Goal: Information Seeking & Learning: Learn about a topic

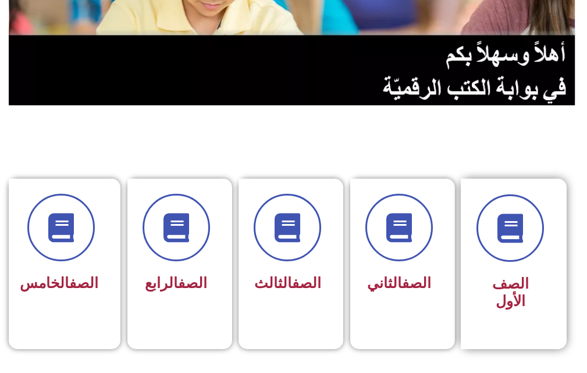
scroll to position [233, 0]
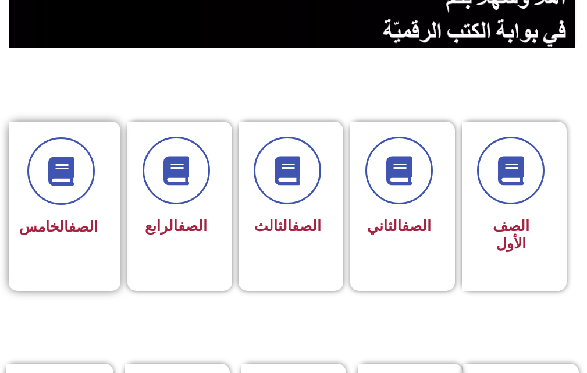
click at [96, 236] on h3 "الصف الخامس" at bounding box center [60, 226] width 73 height 17
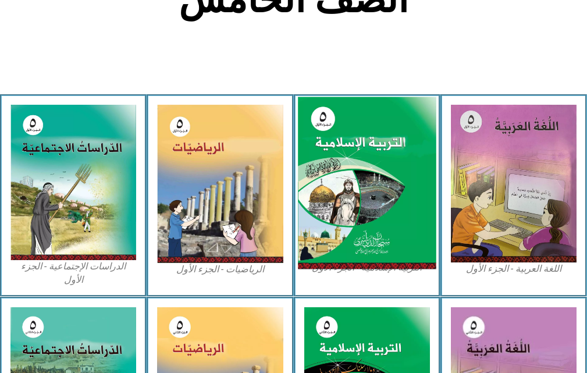
scroll to position [349, 0]
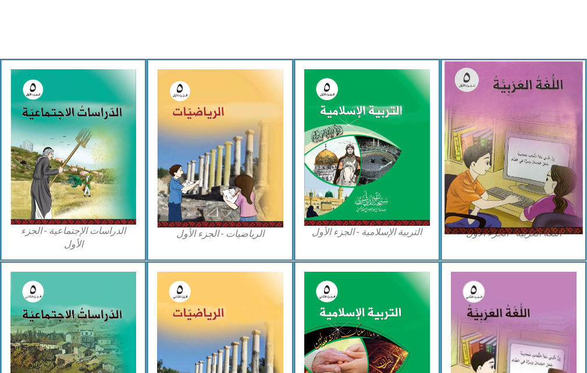
click at [533, 170] on img at bounding box center [513, 148] width 138 height 173
click at [526, 120] on img at bounding box center [513, 148] width 138 height 173
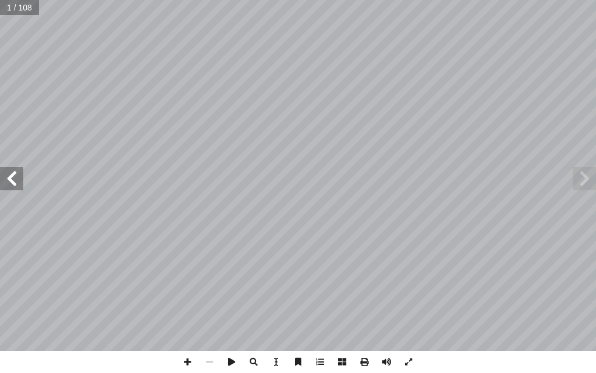
click at [9, 189] on span at bounding box center [11, 178] width 23 height 23
click at [11, 180] on span at bounding box center [11, 178] width 23 height 23
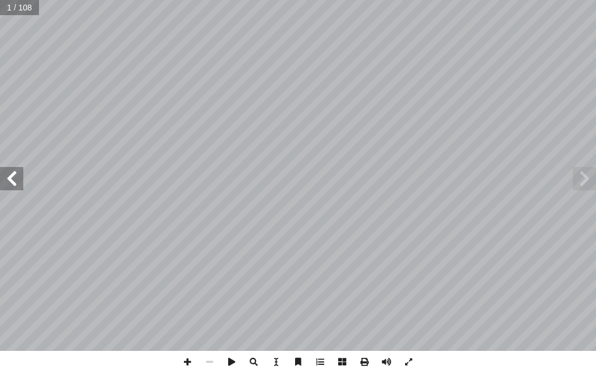
click at [11, 180] on span at bounding box center [11, 178] width 23 height 23
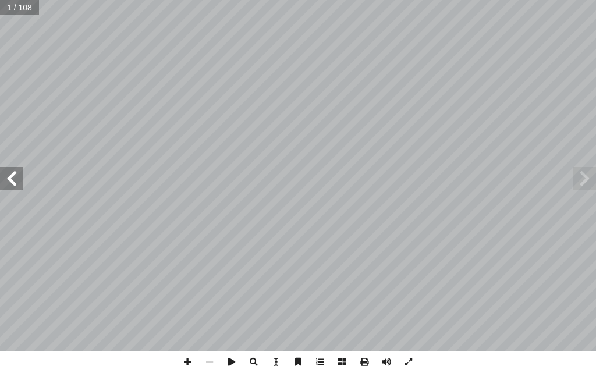
click at [11, 180] on span at bounding box center [11, 178] width 23 height 23
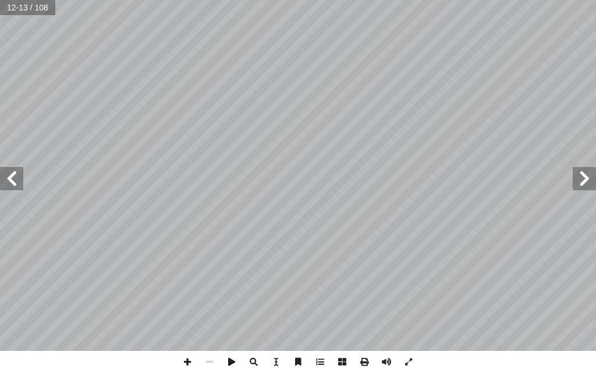
click at [11, 180] on span at bounding box center [11, 178] width 23 height 23
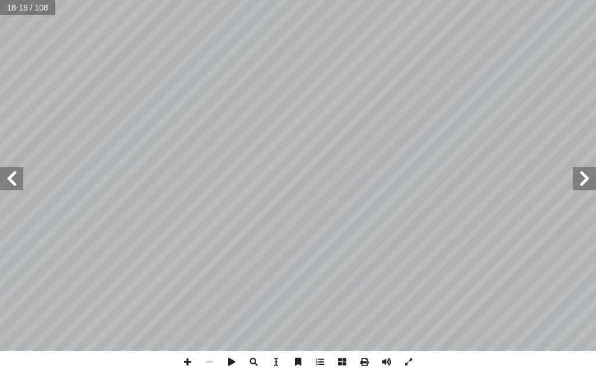
click at [11, 180] on span at bounding box center [11, 178] width 23 height 23
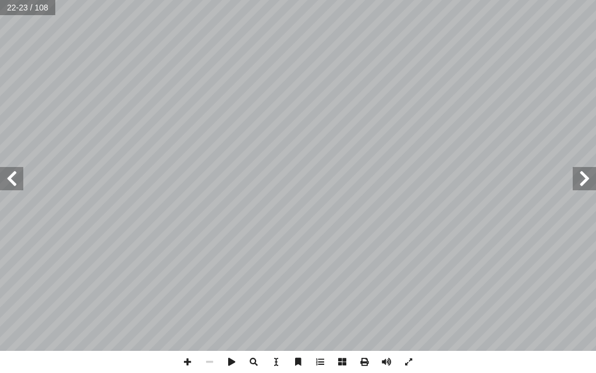
click at [11, 180] on span at bounding box center [11, 178] width 23 height 23
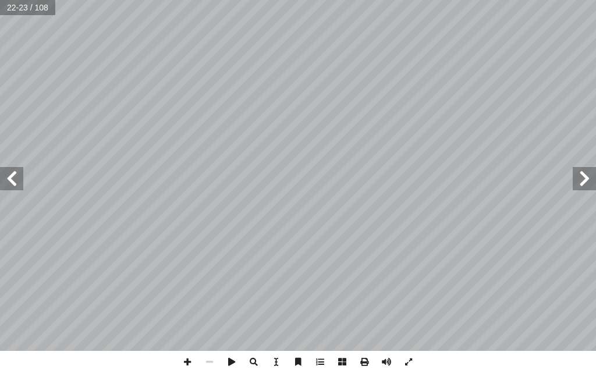
click at [11, 180] on span at bounding box center [11, 178] width 23 height 23
click at [187, 359] on span at bounding box center [187, 362] width 22 height 22
click at [19, 182] on span at bounding box center [11, 178] width 23 height 23
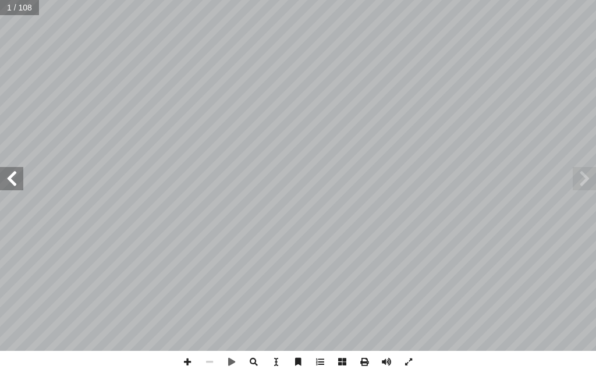
click at [19, 182] on span at bounding box center [11, 178] width 23 height 23
click at [17, 183] on span at bounding box center [11, 178] width 23 height 23
click at [15, 184] on span at bounding box center [11, 178] width 23 height 23
click at [14, 188] on span at bounding box center [11, 178] width 23 height 23
click at [13, 188] on span at bounding box center [11, 178] width 23 height 23
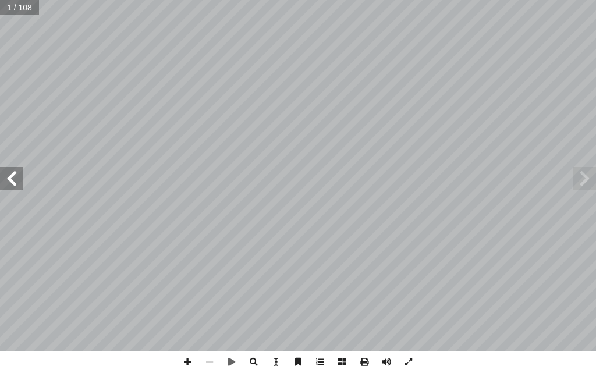
click at [13, 188] on span at bounding box center [11, 178] width 23 height 23
click at [9, 187] on span at bounding box center [11, 178] width 23 height 23
click at [15, 182] on span at bounding box center [11, 178] width 23 height 23
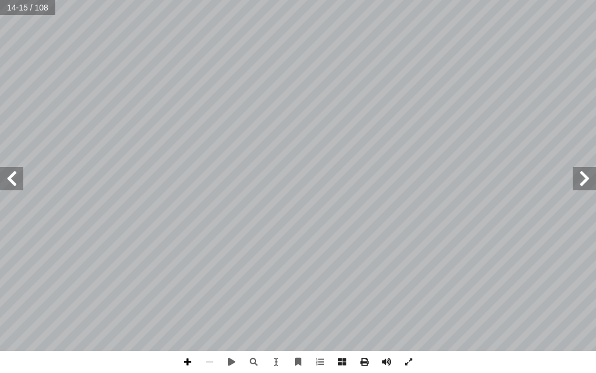
click at [188, 360] on span at bounding box center [187, 362] width 22 height 22
